Goal: Navigation & Orientation: Understand site structure

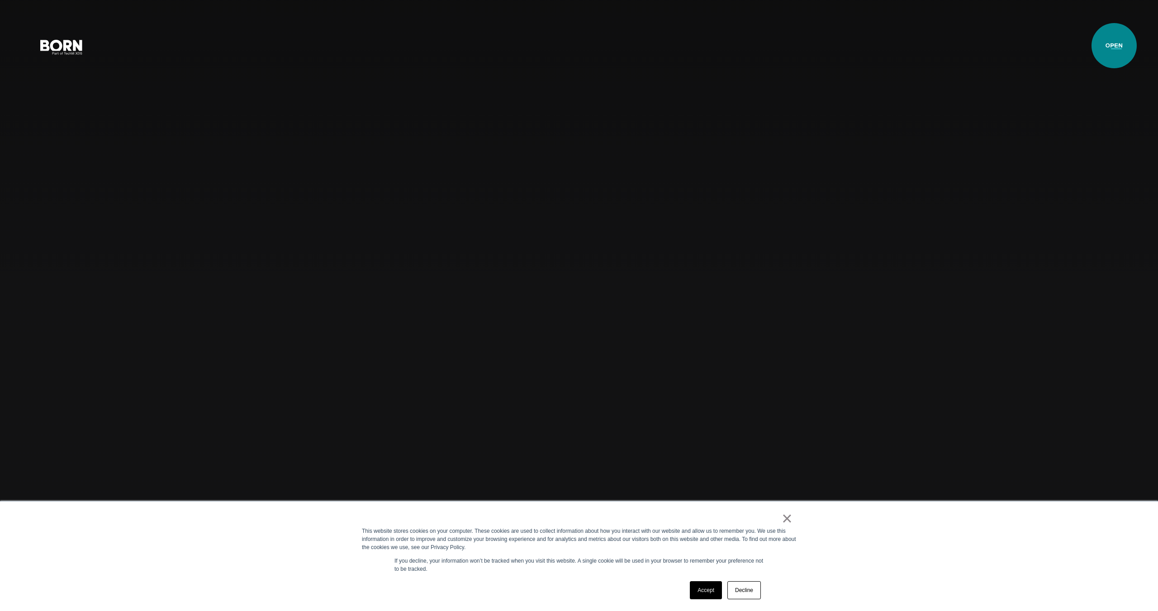
click at [1114, 46] on button "Primary Menu" at bounding box center [1116, 46] width 22 height 19
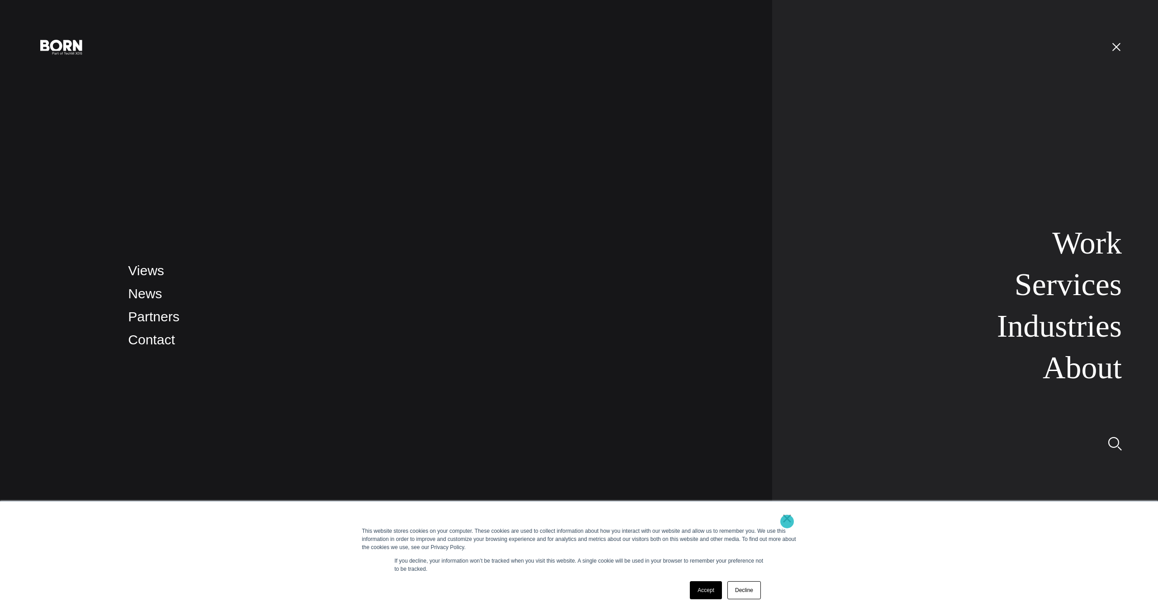
click at [787, 522] on link "×" at bounding box center [786, 519] width 11 height 8
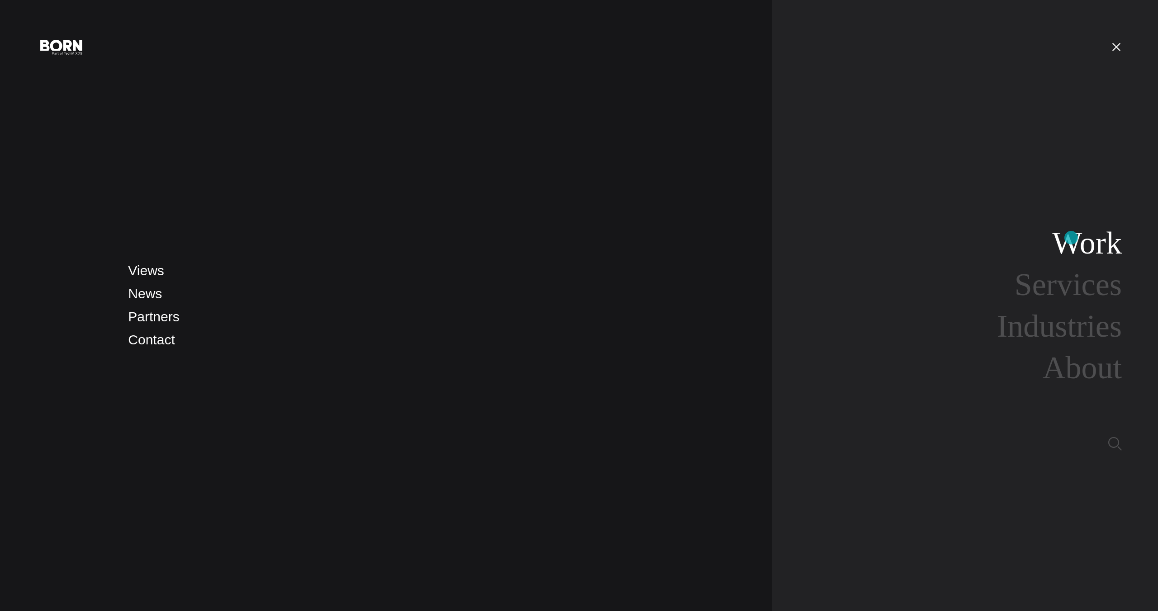
click at [1071, 238] on link "Work" at bounding box center [1087, 243] width 70 height 35
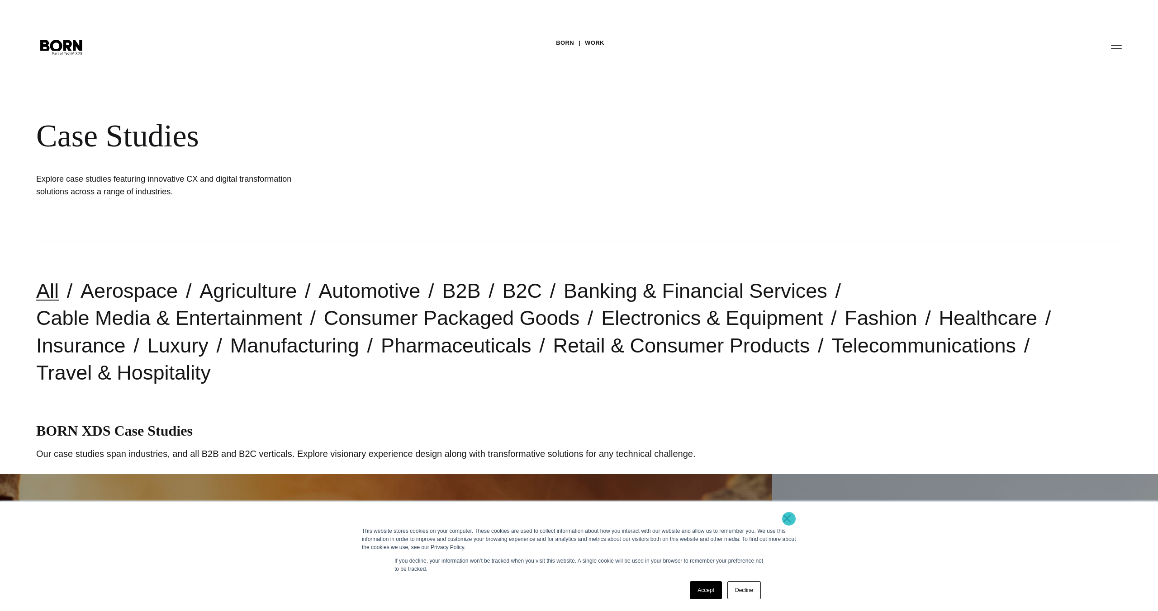
click at [789, 519] on link "×" at bounding box center [786, 519] width 11 height 8
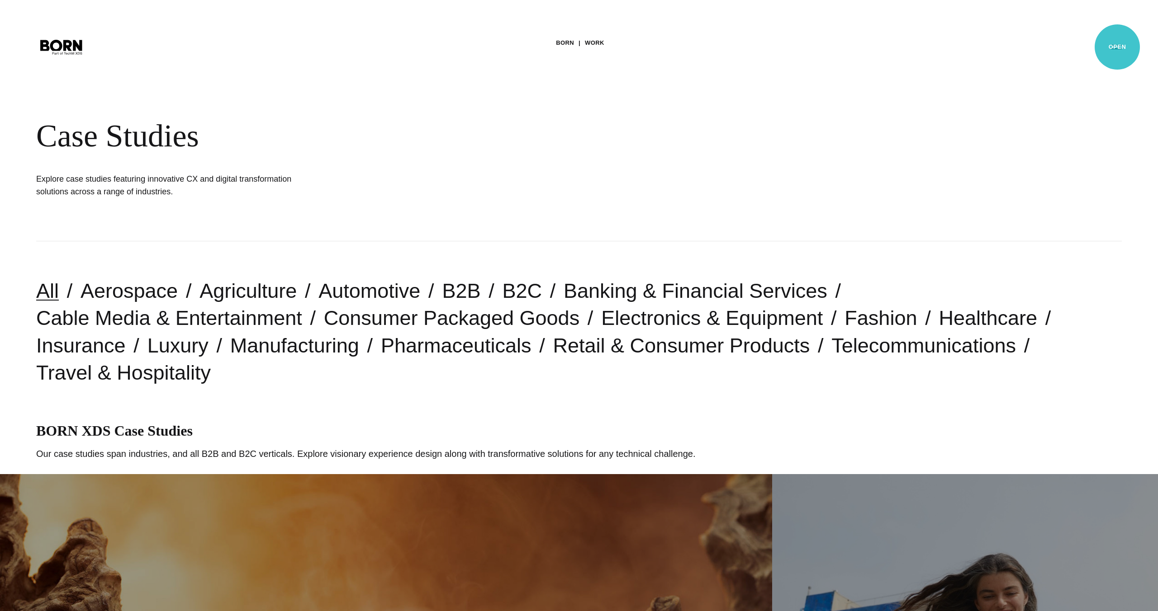
click at [1117, 47] on button "Primary Menu" at bounding box center [1116, 46] width 22 height 19
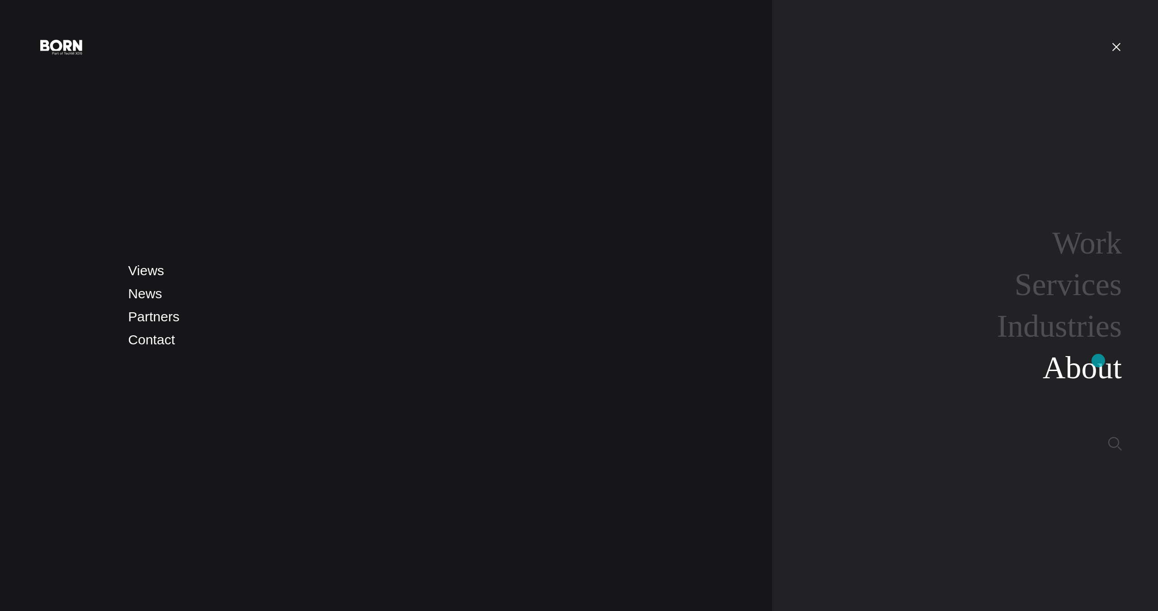
click at [1098, 361] on link "About" at bounding box center [1081, 367] width 79 height 35
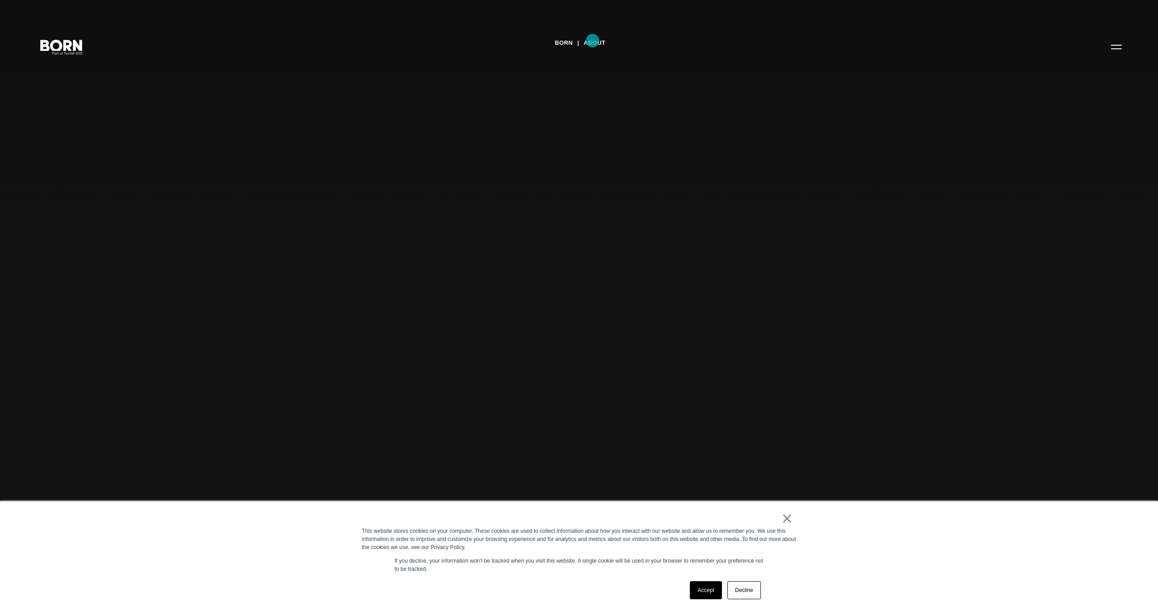
click at [592, 41] on link "About" at bounding box center [594, 43] width 22 height 14
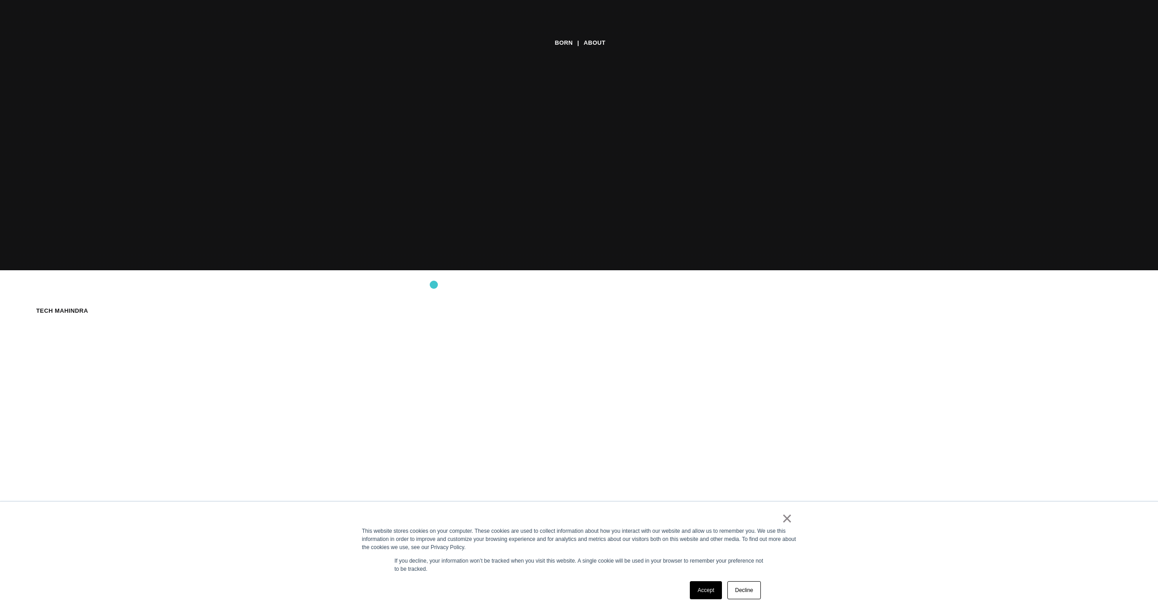
scroll to position [377, 0]
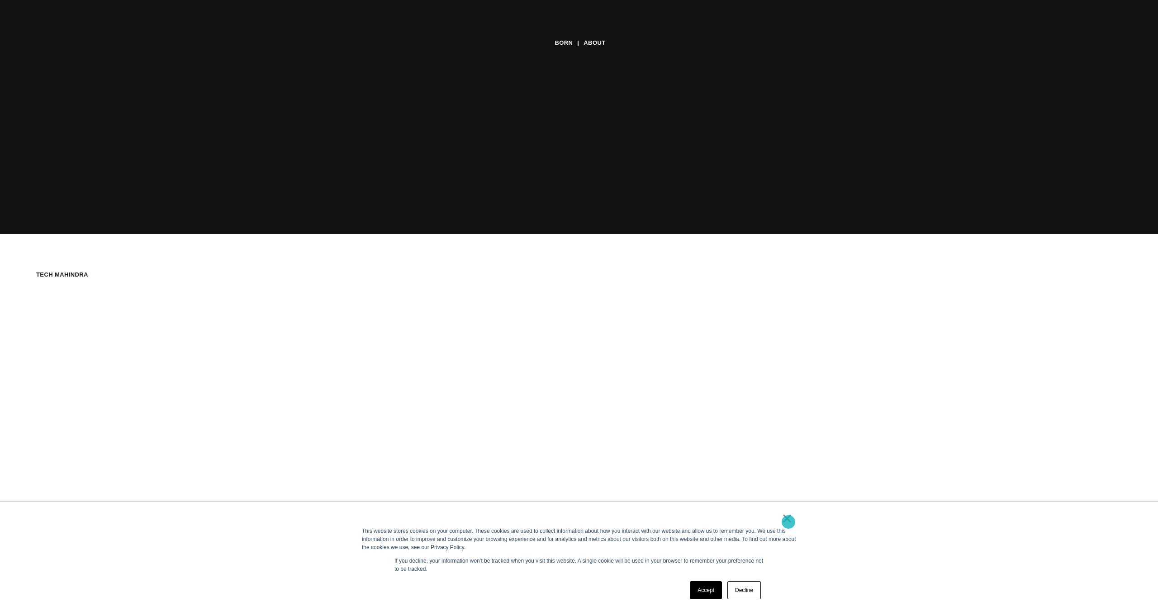
click at [788, 522] on link "×" at bounding box center [786, 519] width 11 height 8
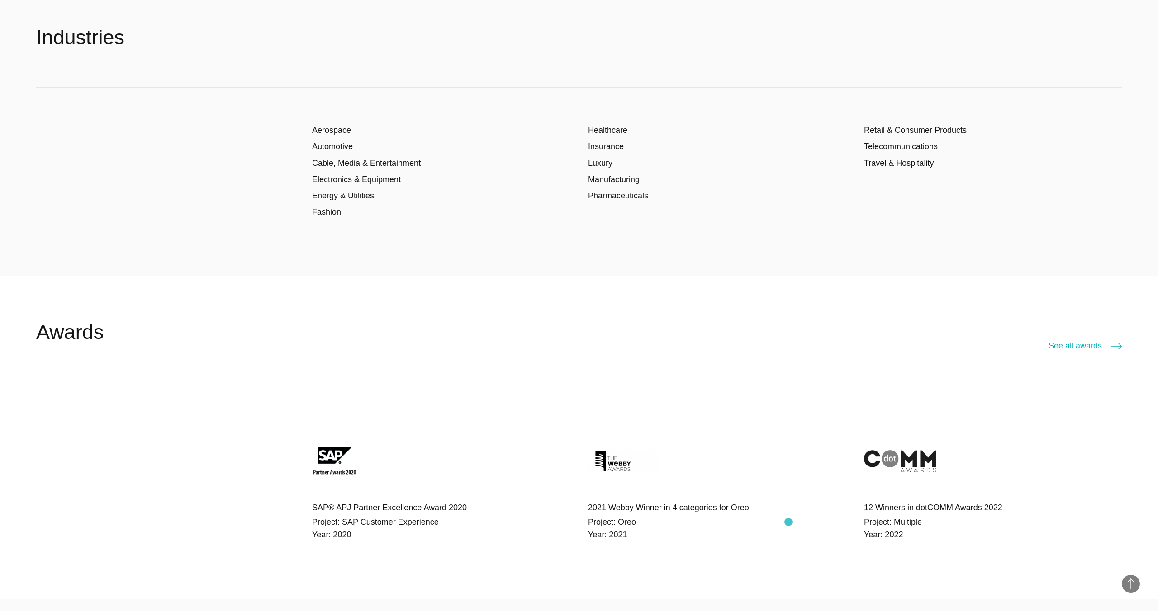
scroll to position [2471, 0]
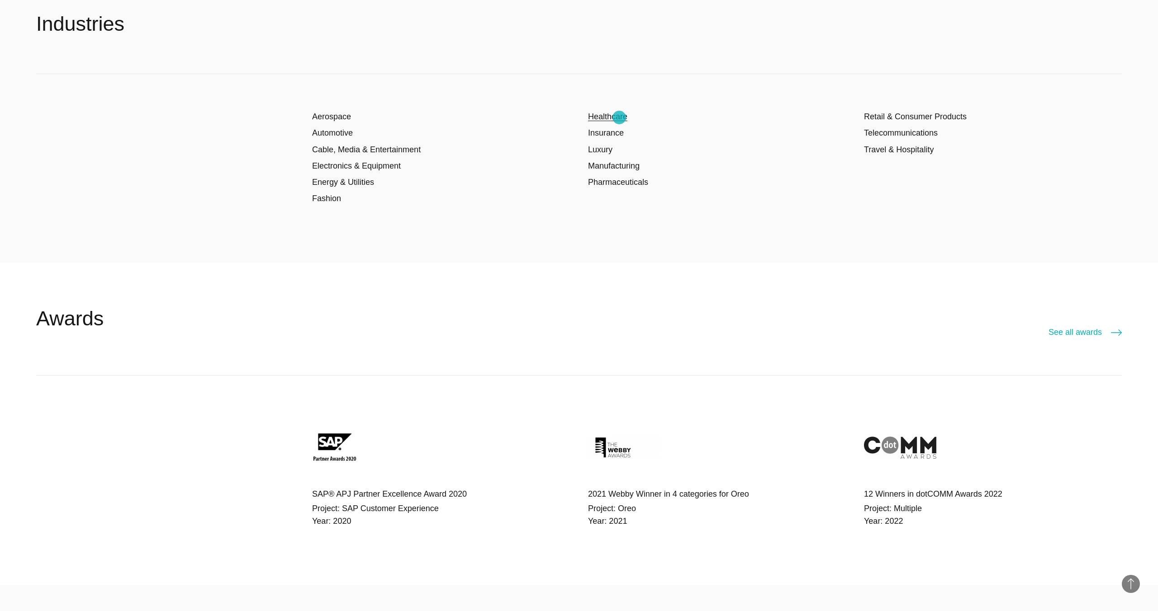
click at [619, 118] on link "Healthcare" at bounding box center [607, 116] width 39 height 9
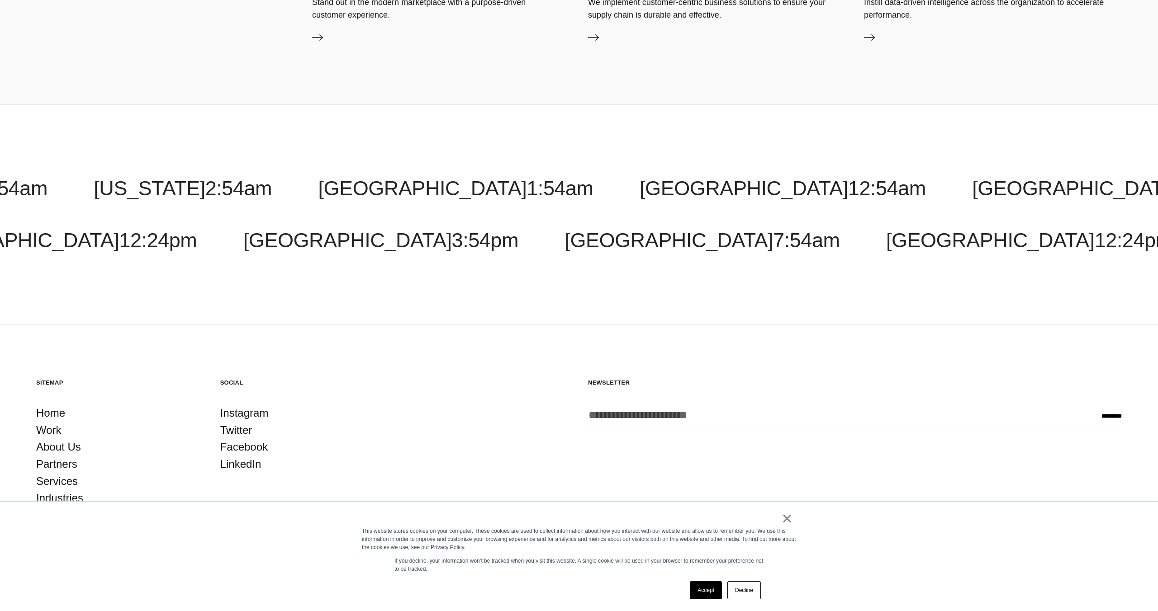
scroll to position [3510, 0]
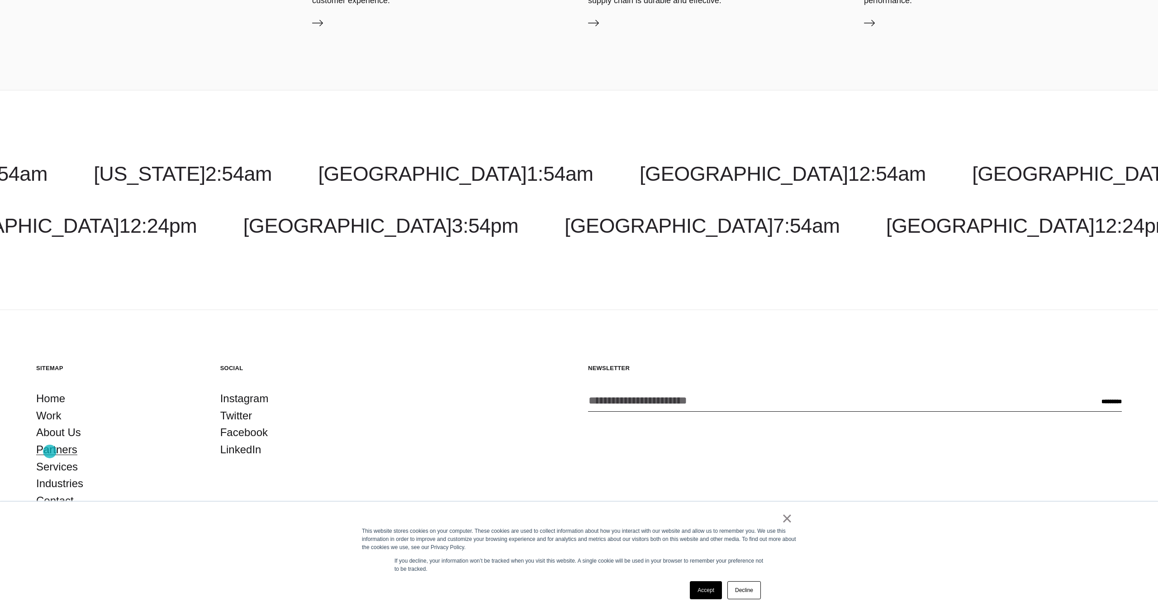
click at [50, 452] on link "Partners" at bounding box center [56, 449] width 41 height 17
